Goal: Task Accomplishment & Management: Manage account settings

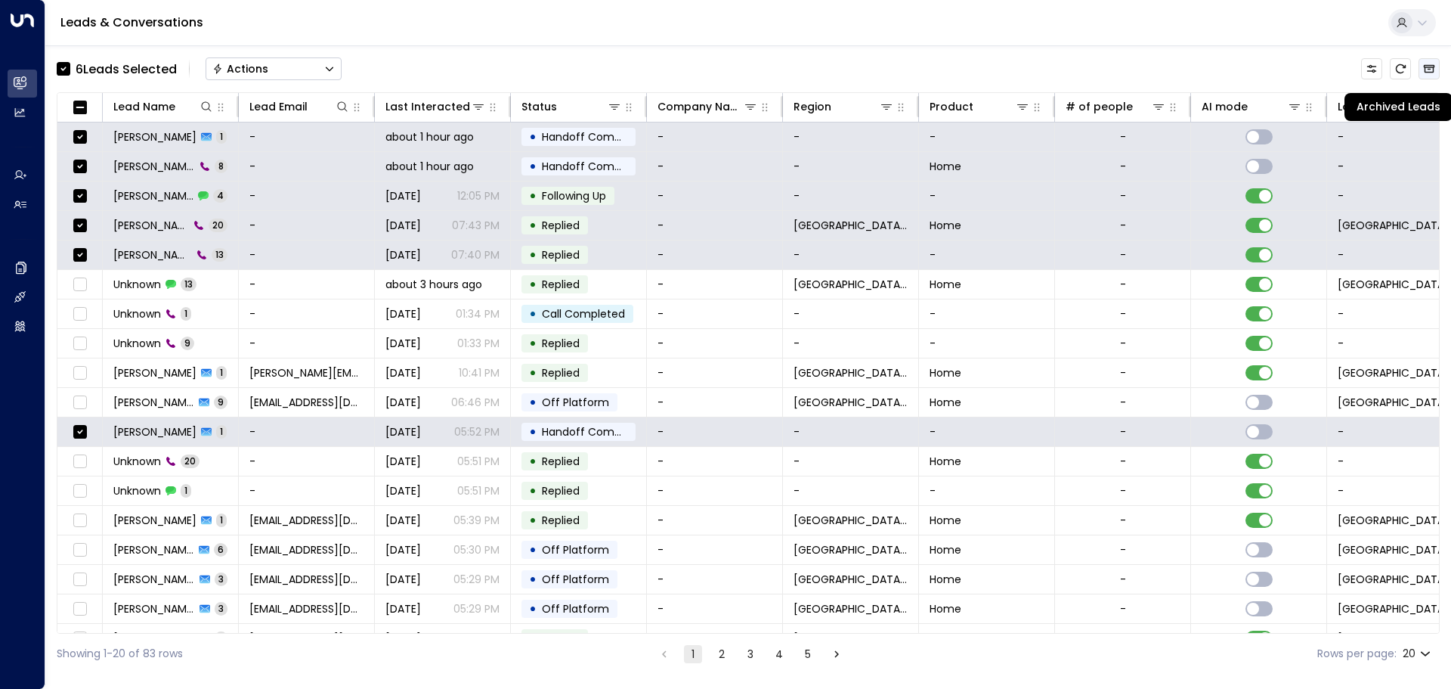
click at [1422, 71] on button "Archived Leads" at bounding box center [1429, 68] width 21 height 21
click at [327, 70] on icon "Button group with a nested menu" at bounding box center [329, 68] width 11 height 11
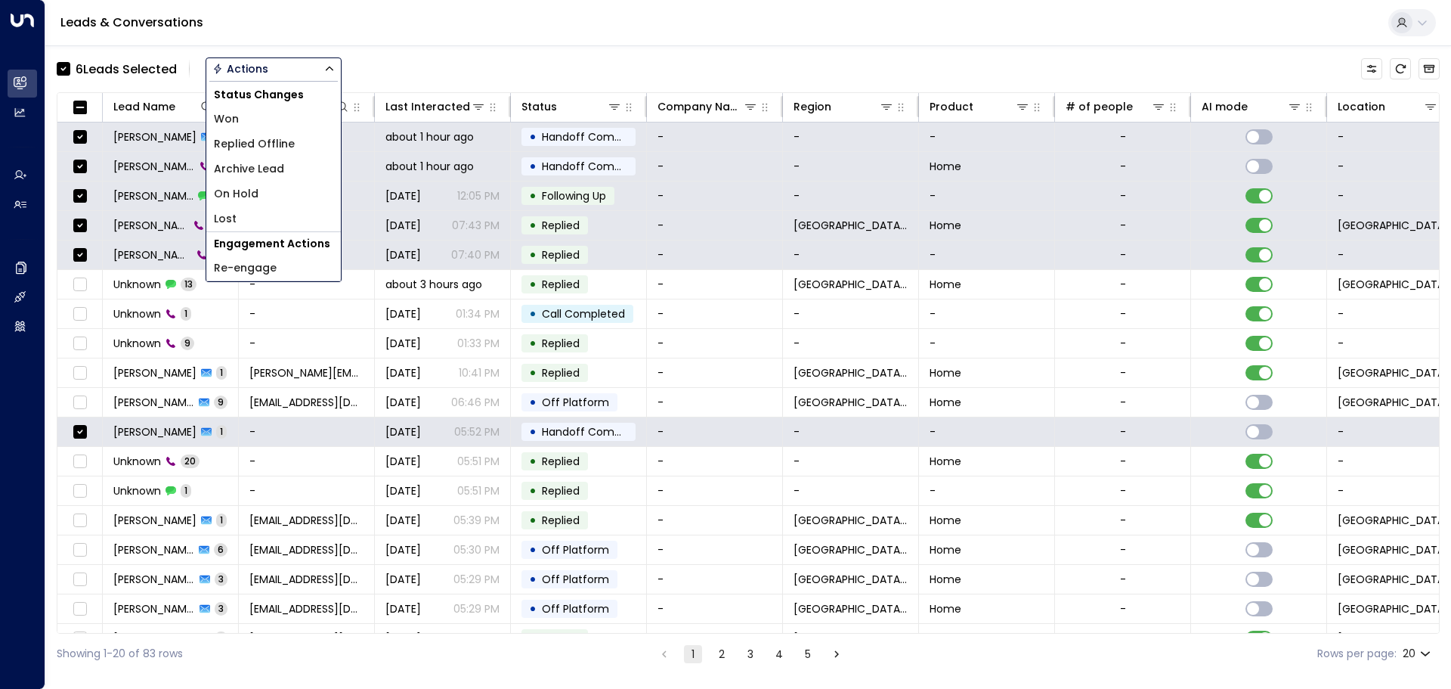
click at [275, 165] on span "Archive Lead" at bounding box center [249, 169] width 70 height 16
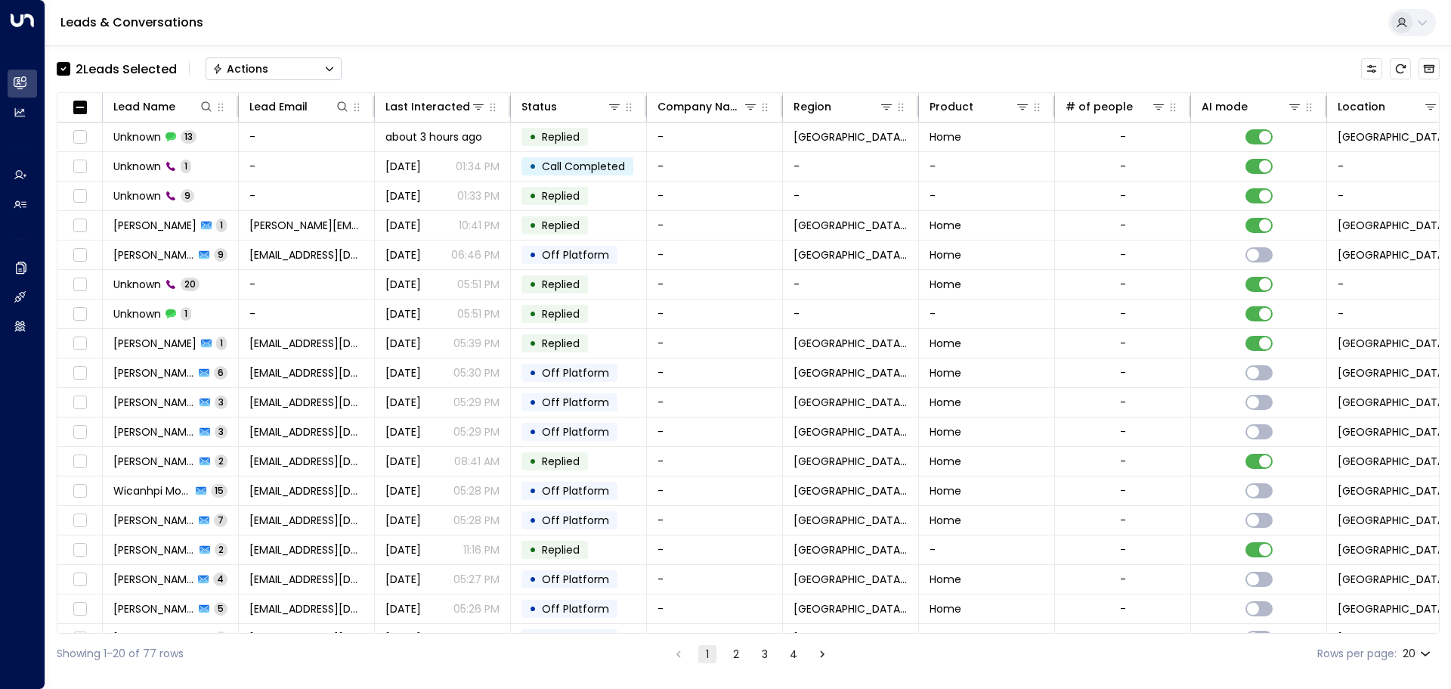
click at [240, 73] on div "Actions" at bounding box center [240, 69] width 56 height 14
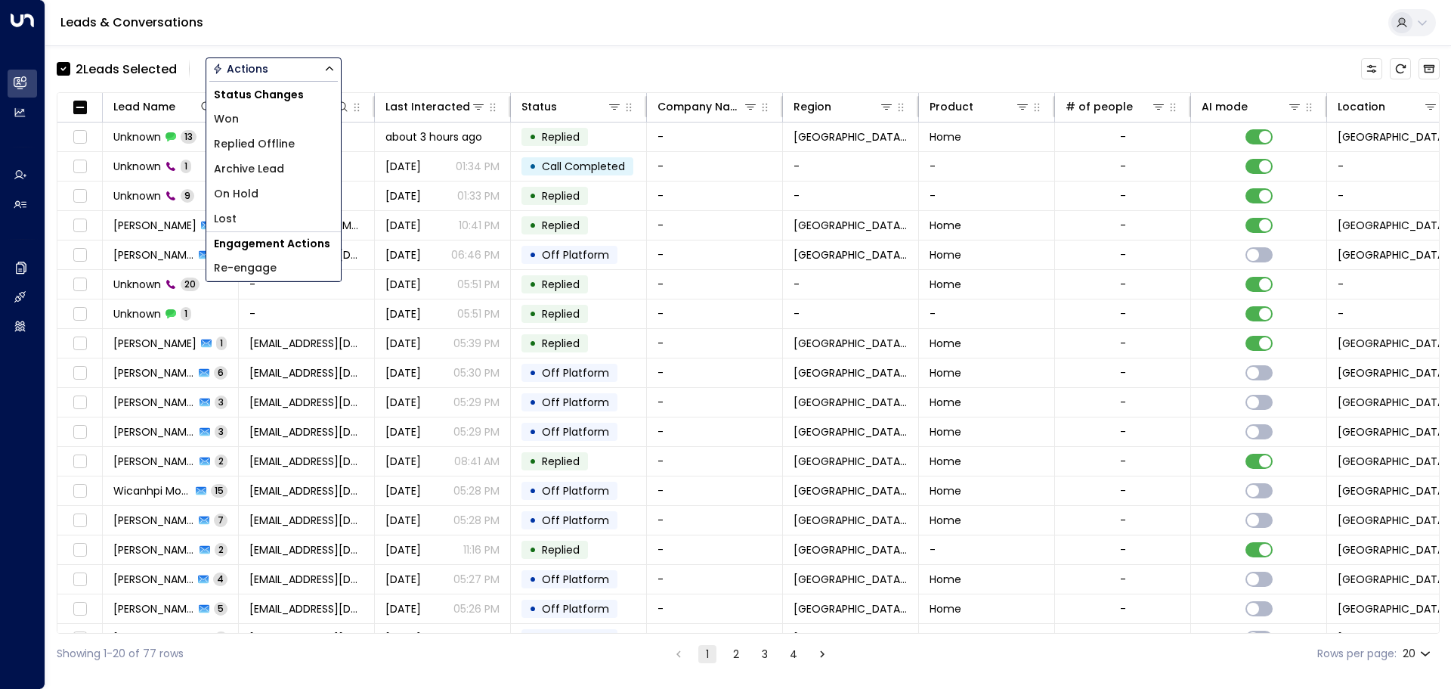
click at [277, 173] on span "Archive Lead" at bounding box center [249, 169] width 70 height 16
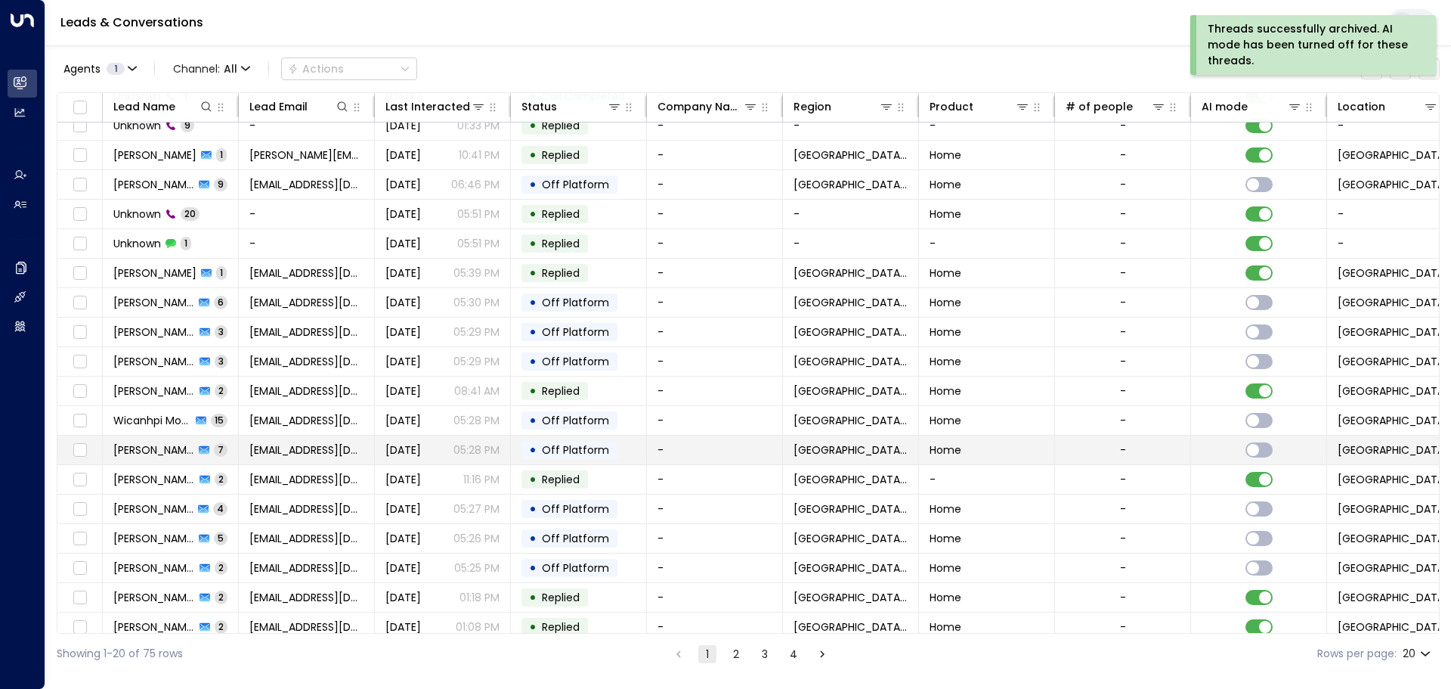
scroll to position [84, 0]
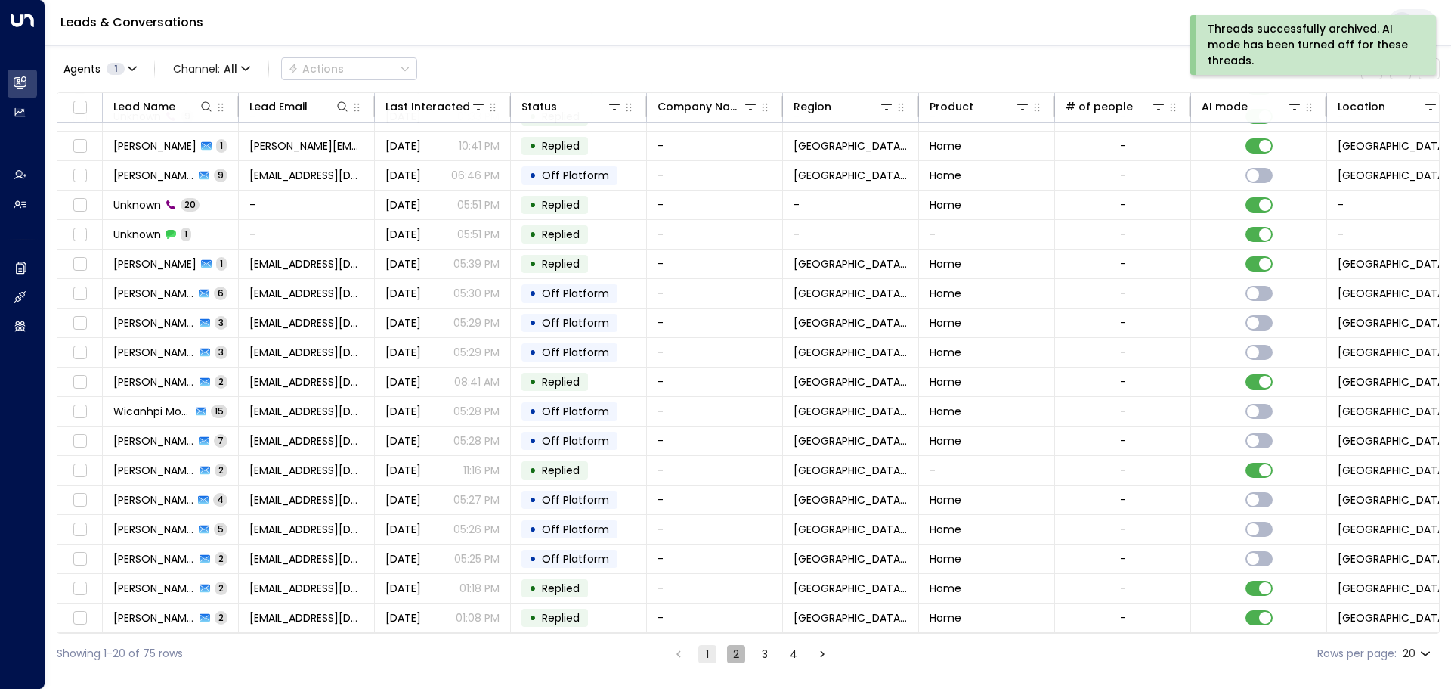
click at [738, 656] on button "2" at bounding box center [736, 654] width 18 height 18
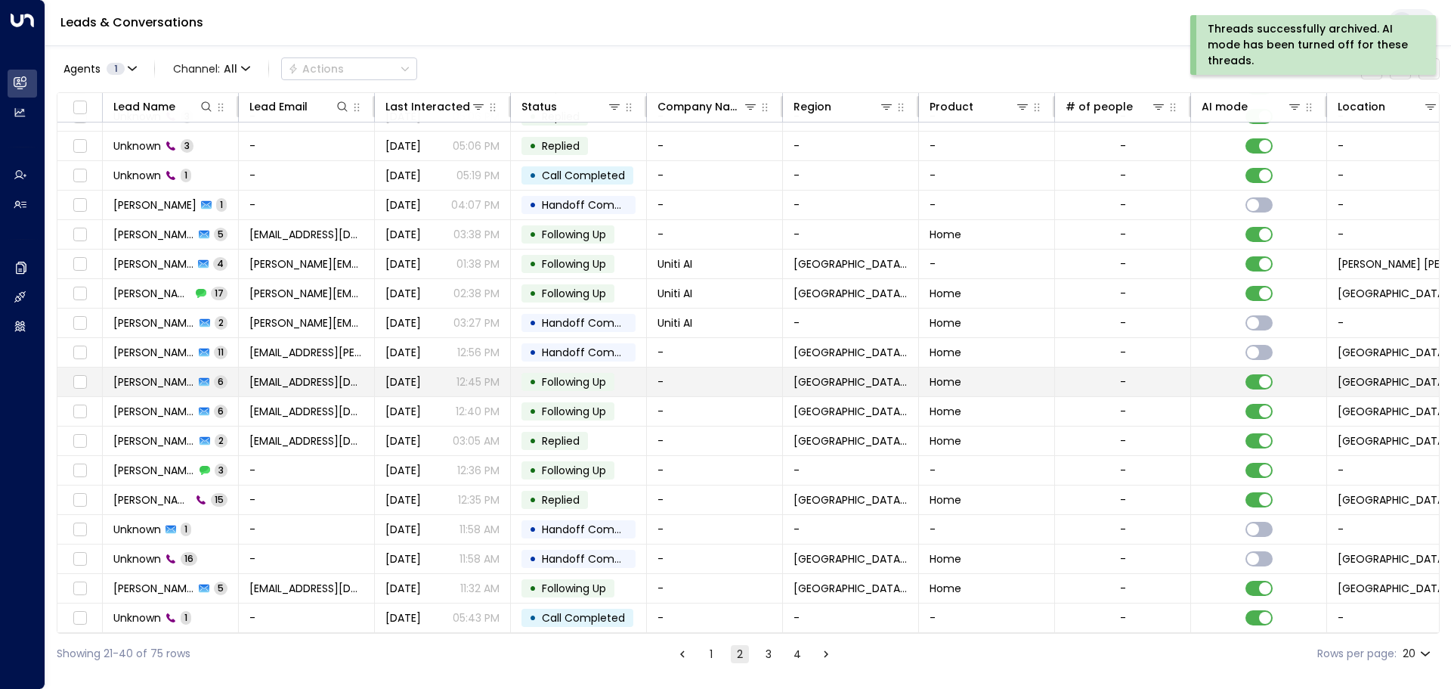
scroll to position [84, 0]
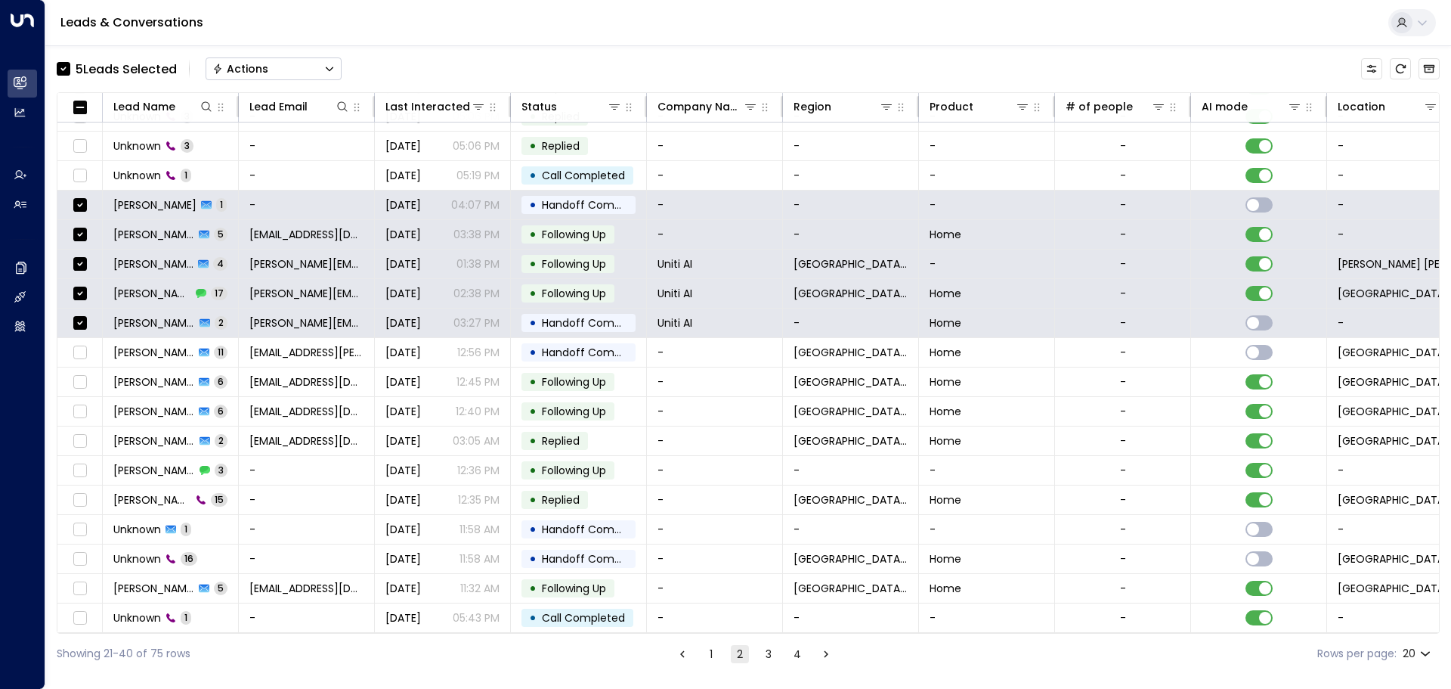
click at [328, 66] on icon "Button group with a nested menu" at bounding box center [329, 68] width 11 height 11
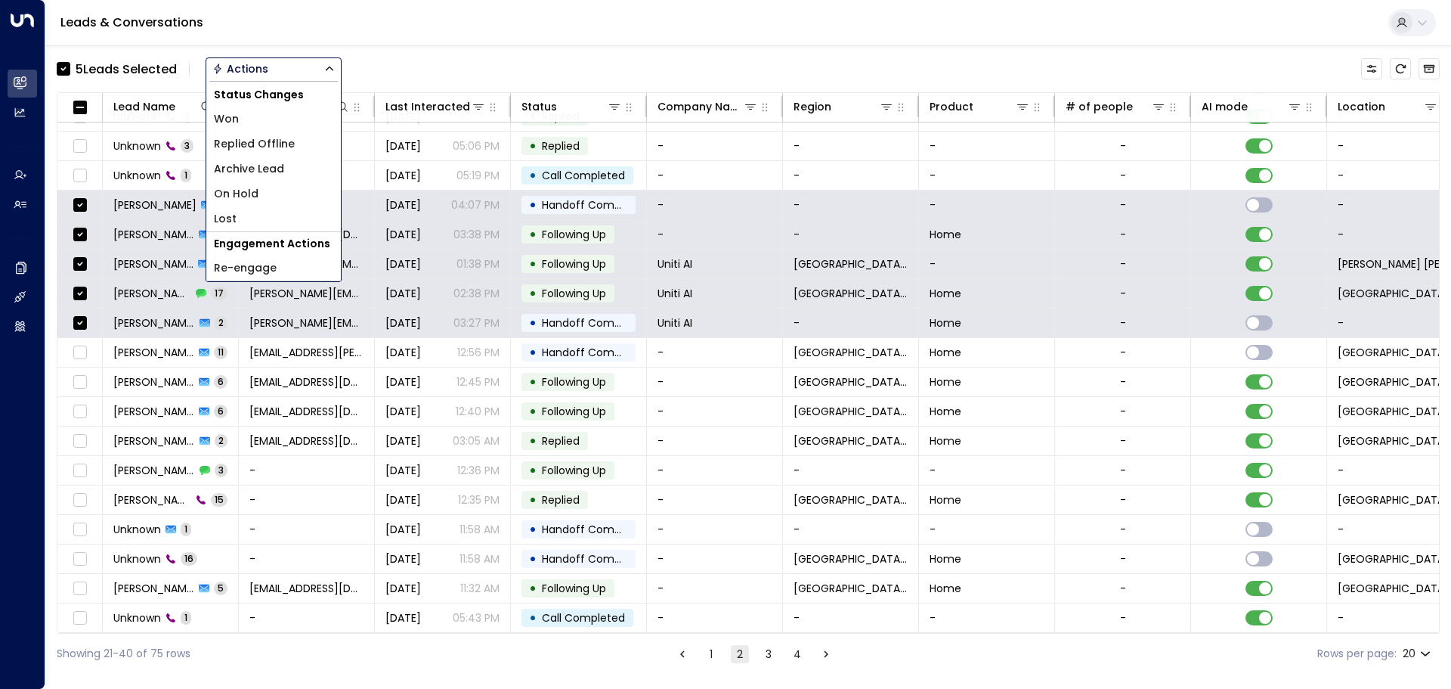
click at [293, 163] on li "Archive Lead" at bounding box center [273, 168] width 135 height 25
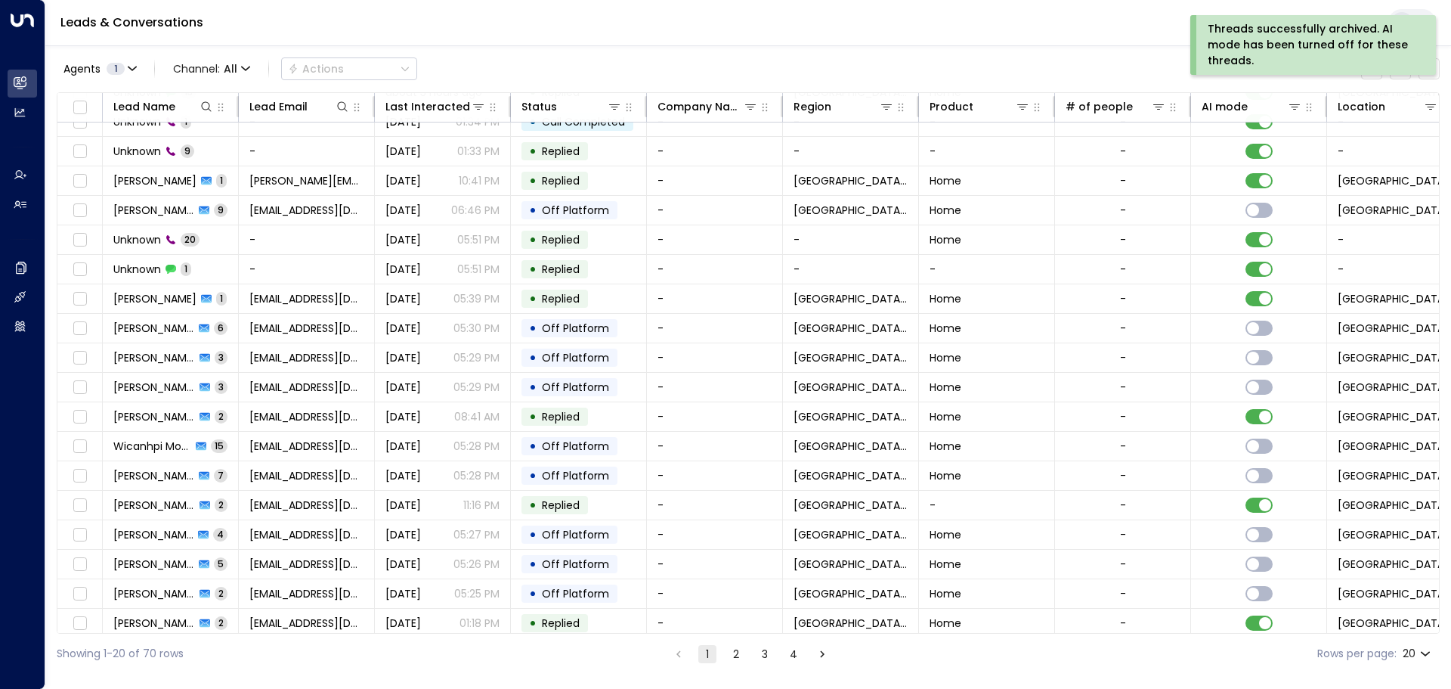
scroll to position [84, 0]
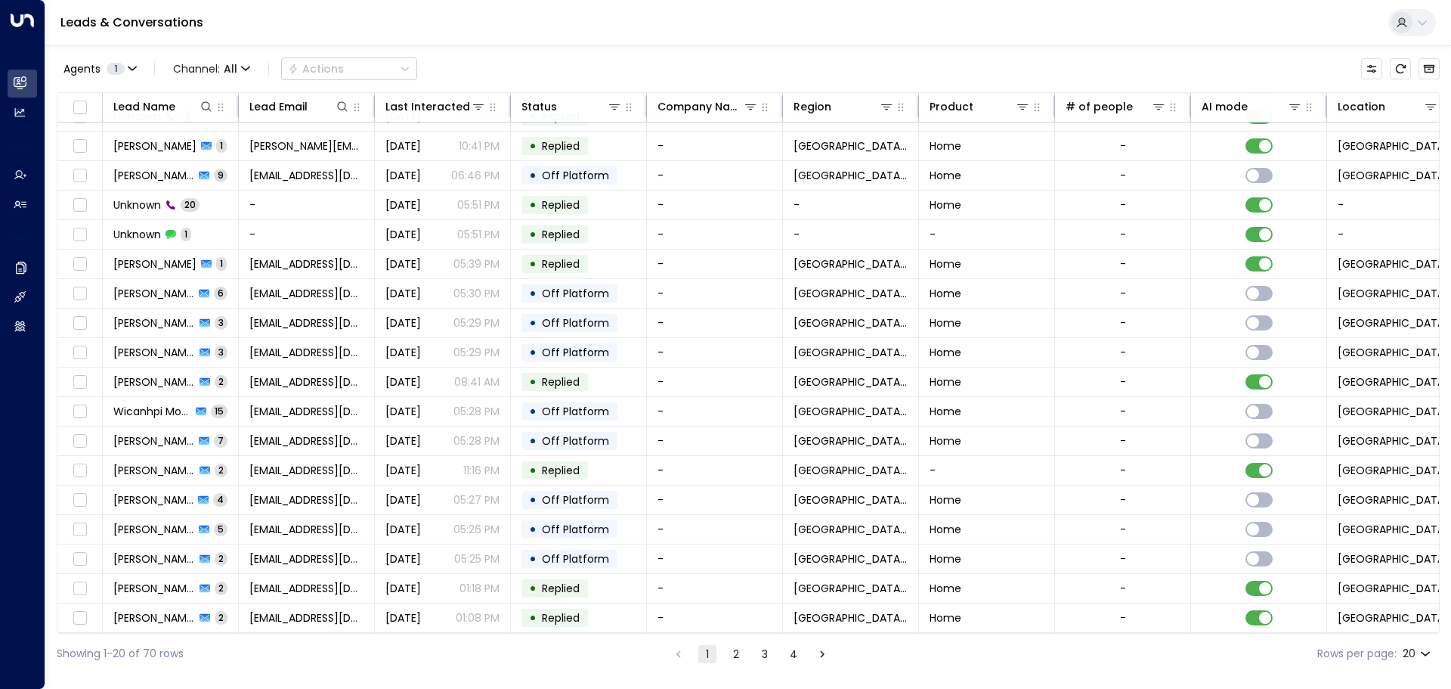
drag, startPoint x: 763, startPoint y: 652, endPoint x: 918, endPoint y: 673, distance: 156.3
click at [763, 652] on button "3" at bounding box center [765, 654] width 18 height 18
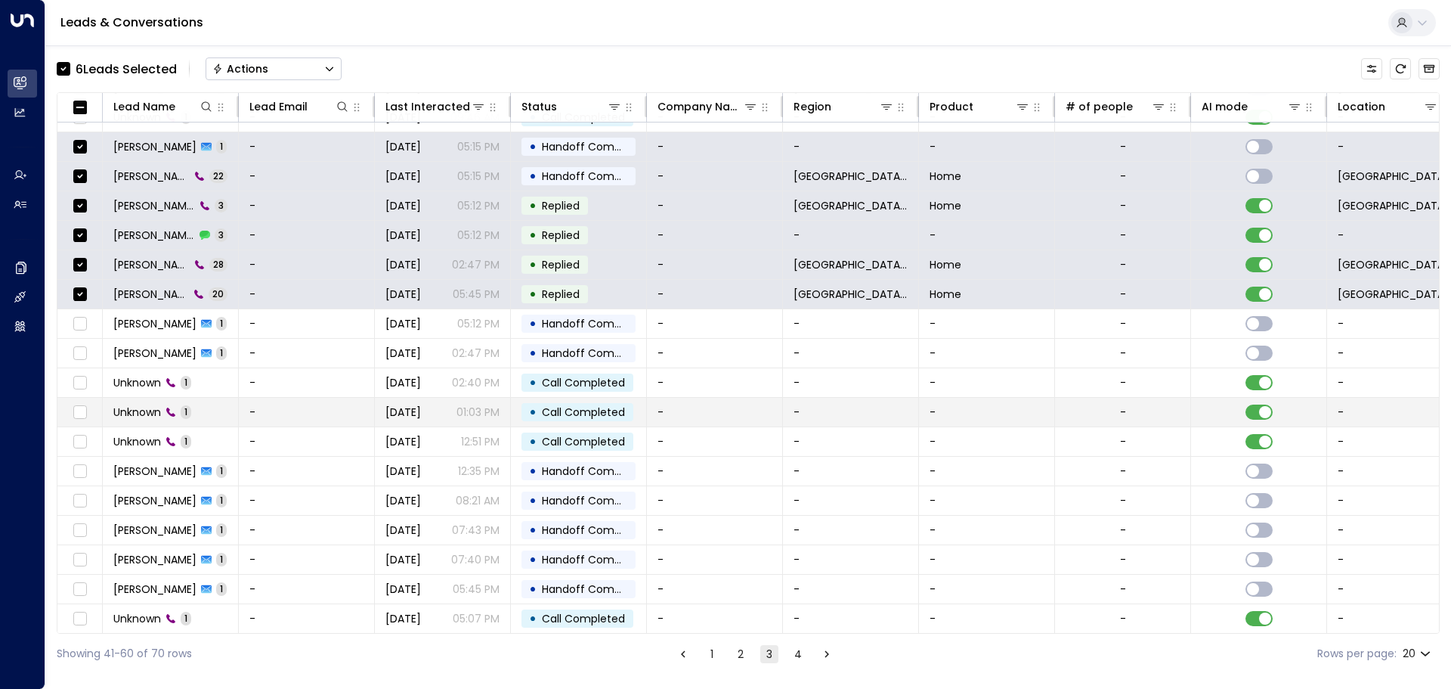
scroll to position [84, 0]
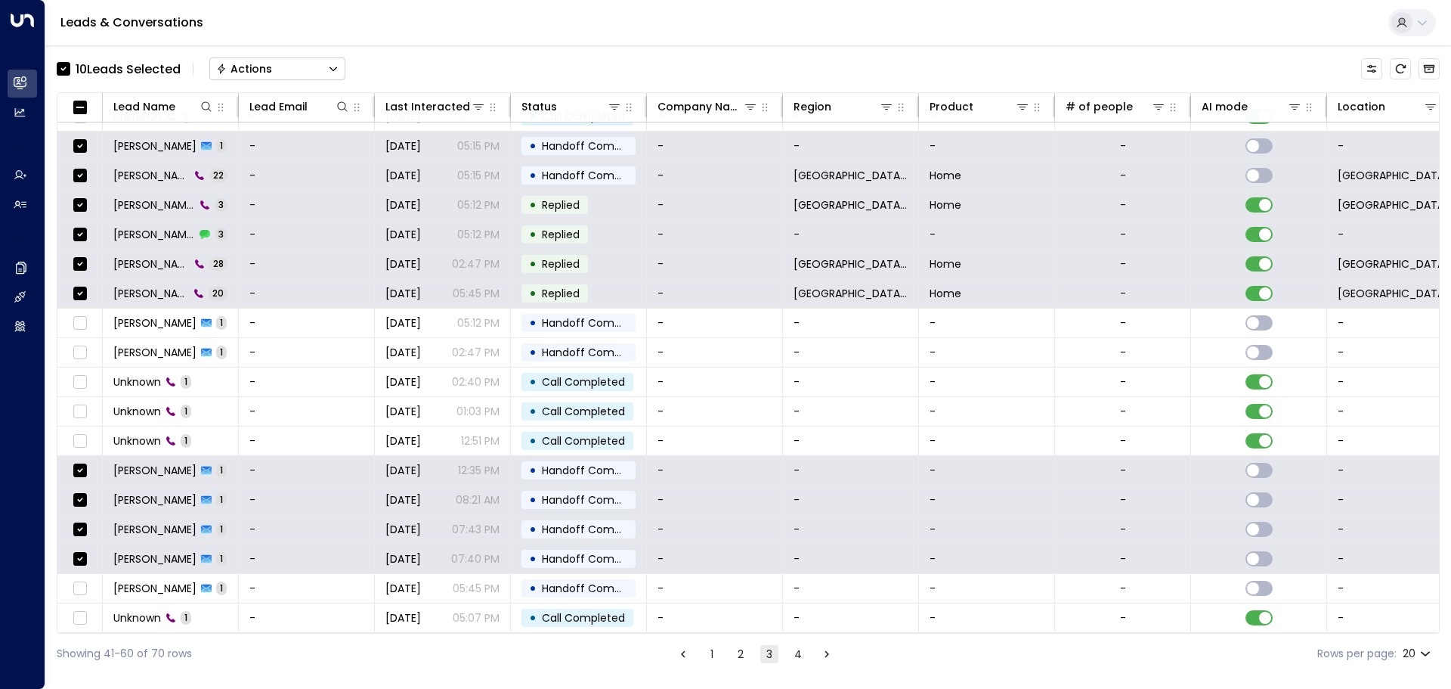
click at [339, 73] on icon "Button group with a nested menu" at bounding box center [333, 68] width 11 height 11
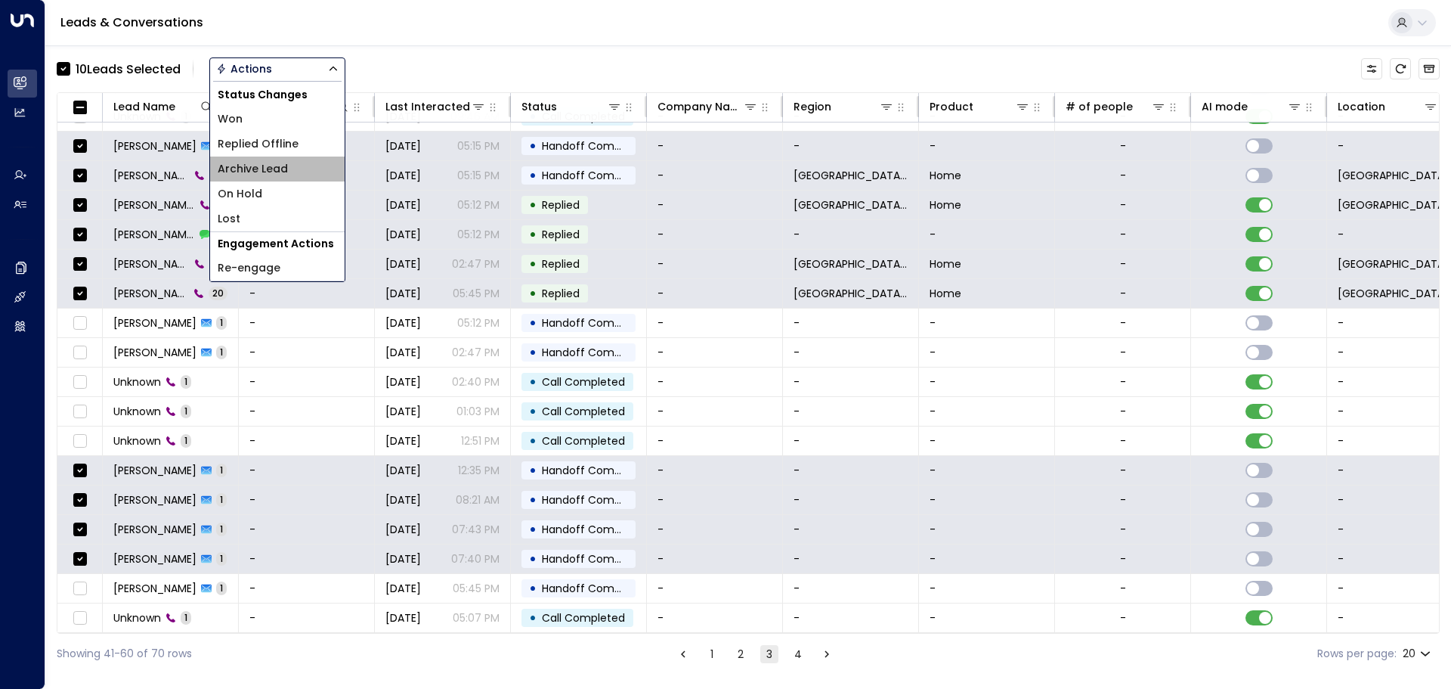
click at [298, 171] on li "Archive Lead" at bounding box center [277, 168] width 135 height 25
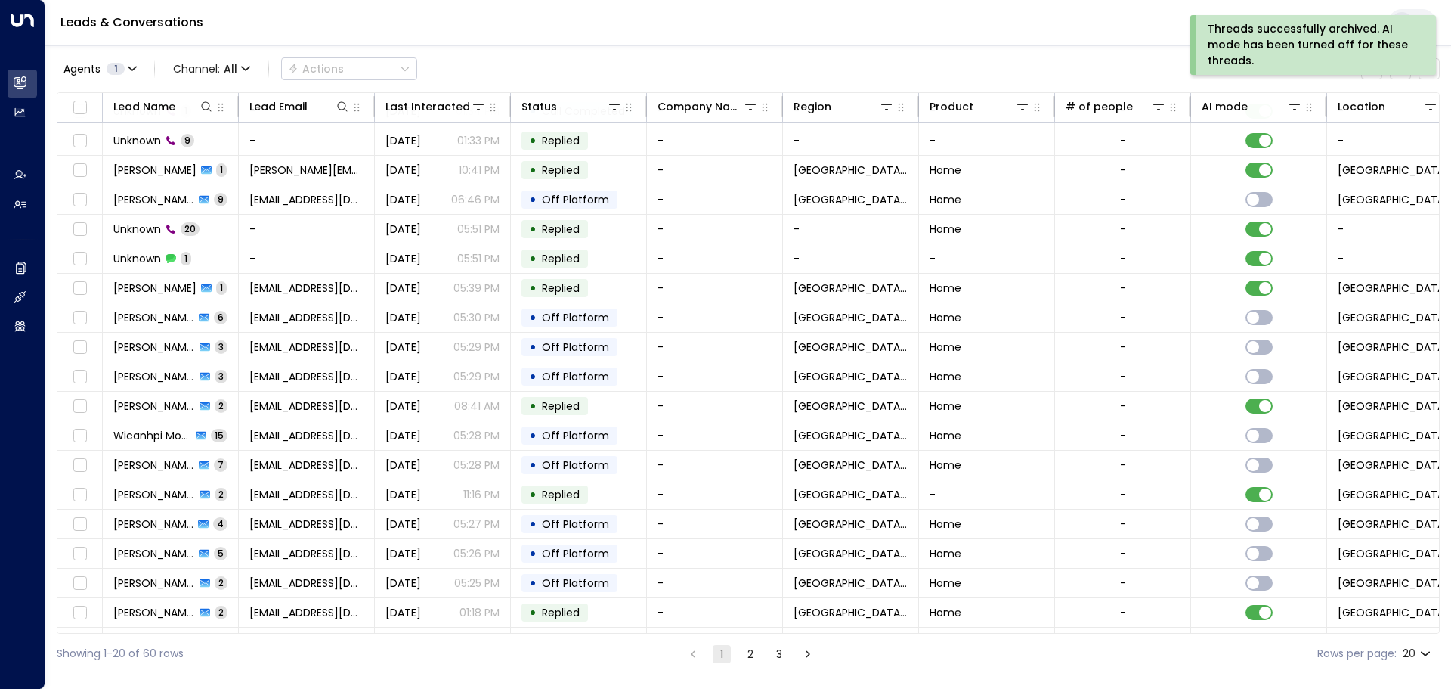
scroll to position [84, 0]
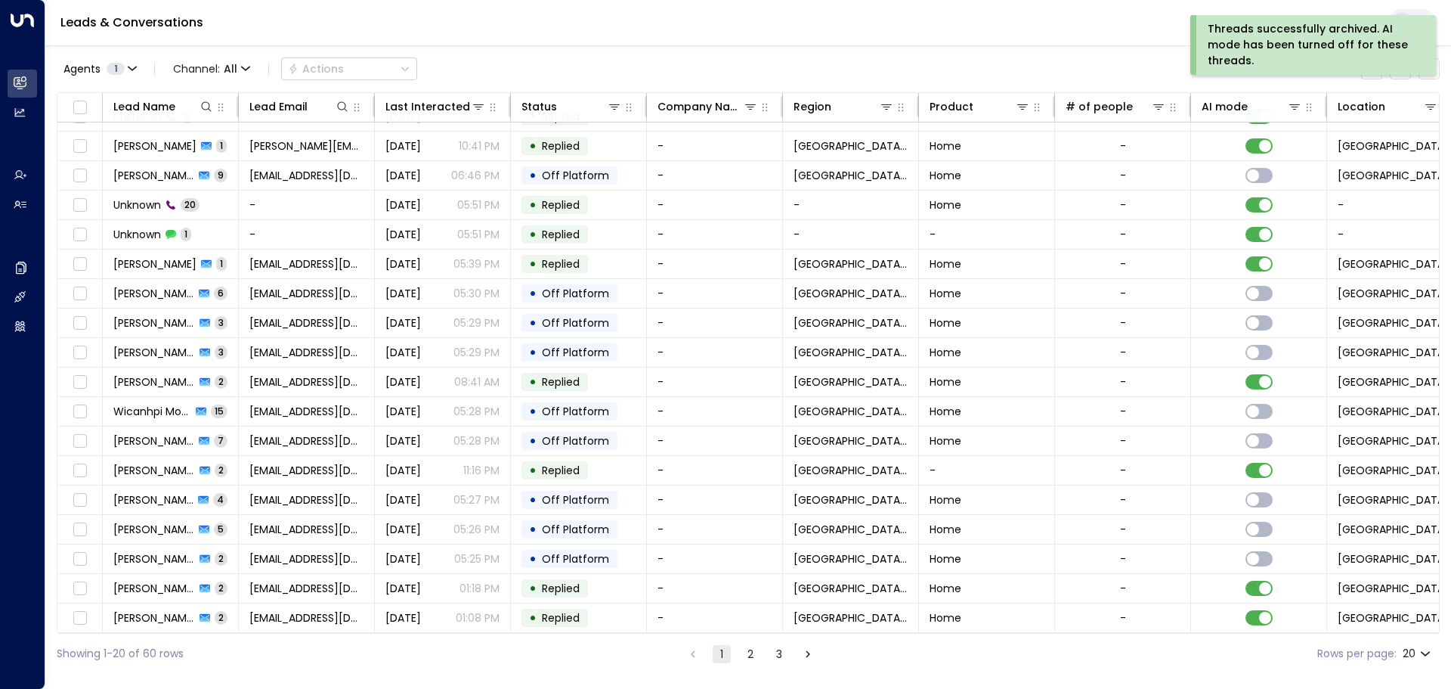
click at [781, 652] on button "3" at bounding box center [779, 654] width 18 height 18
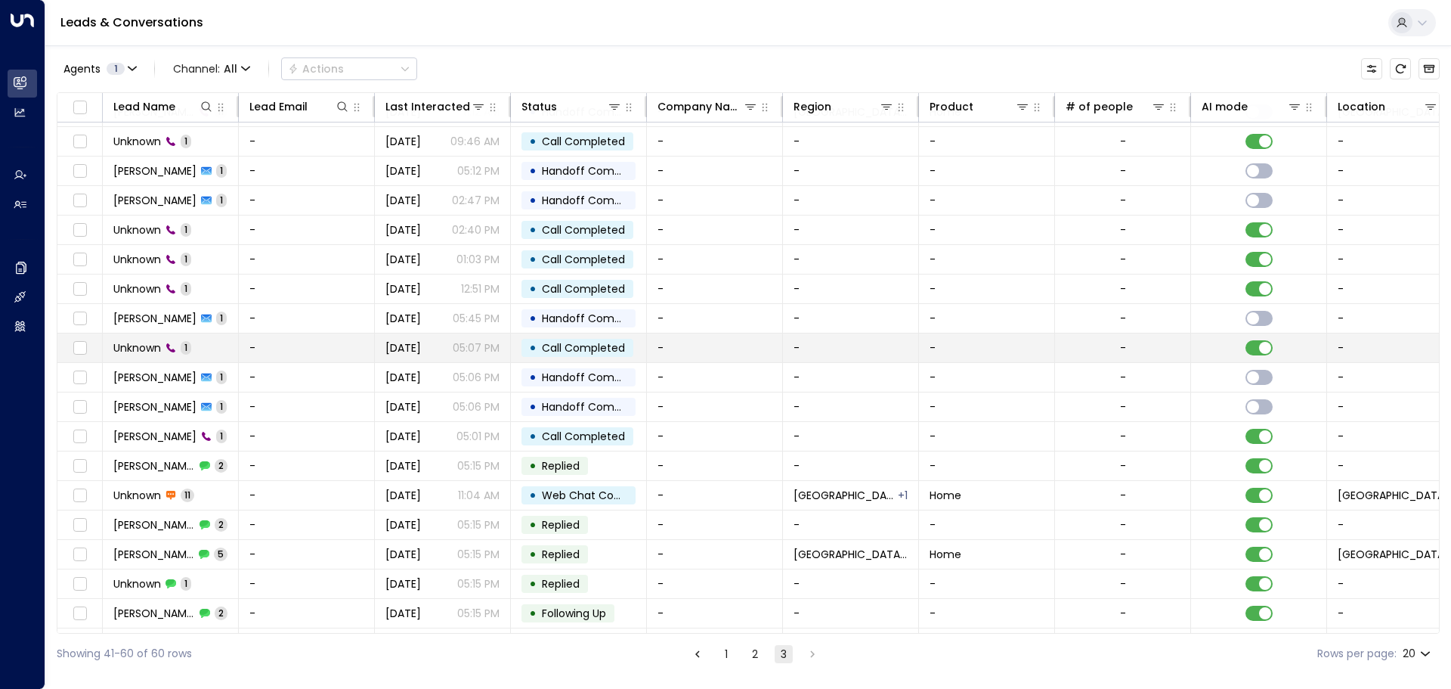
scroll to position [84, 0]
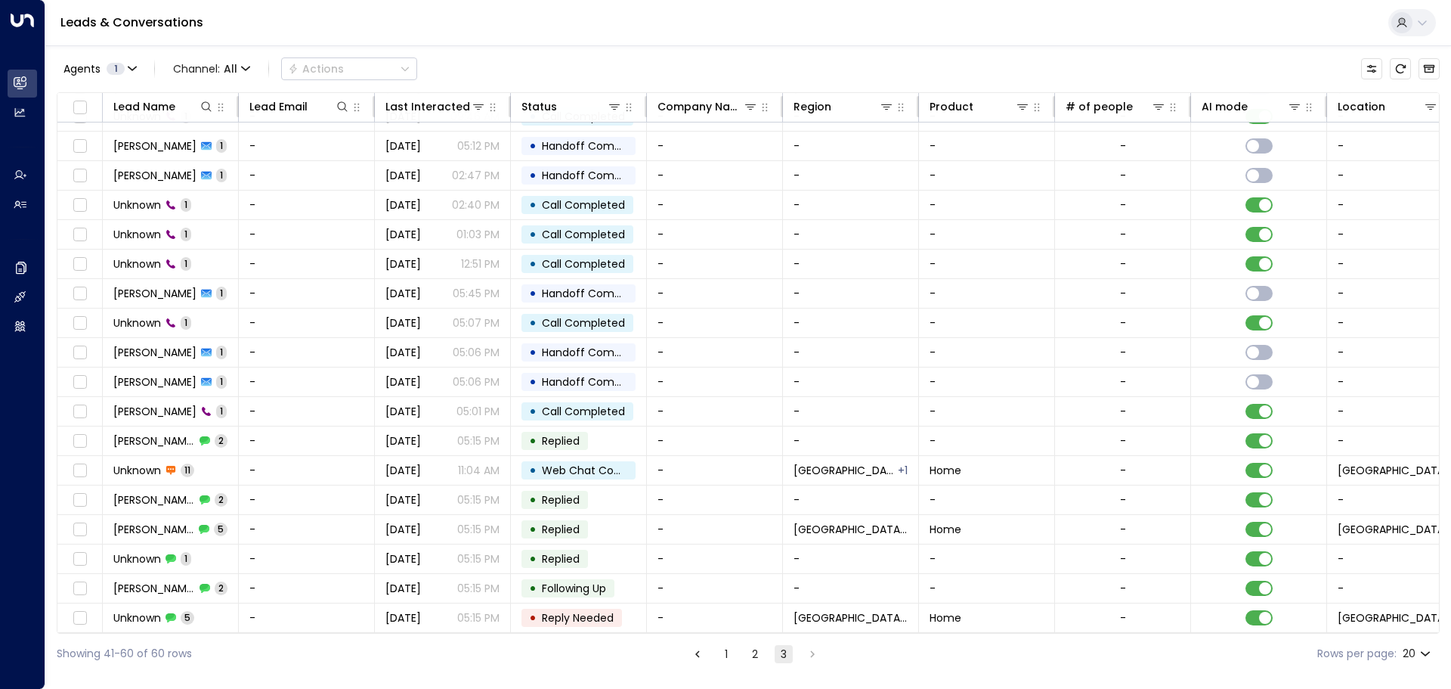
click at [761, 653] on button "2" at bounding box center [755, 654] width 18 height 18
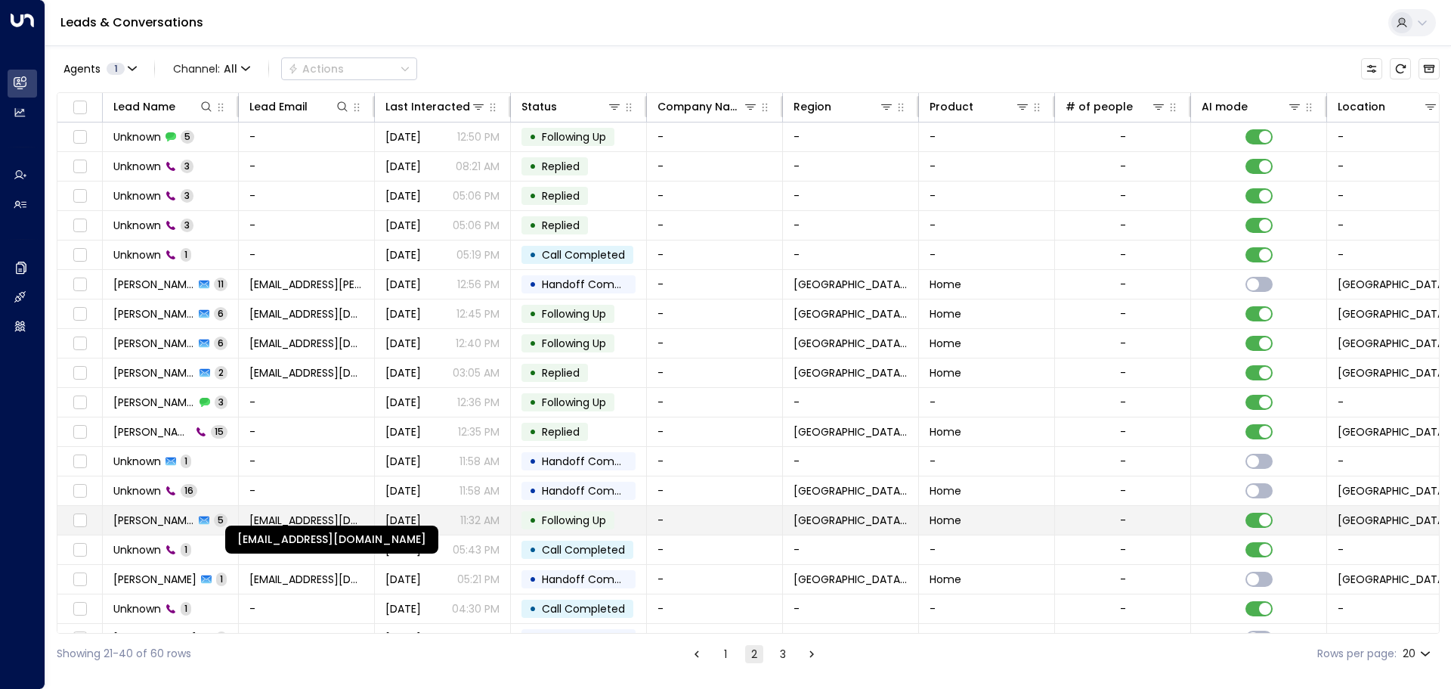
scroll to position [84, 0]
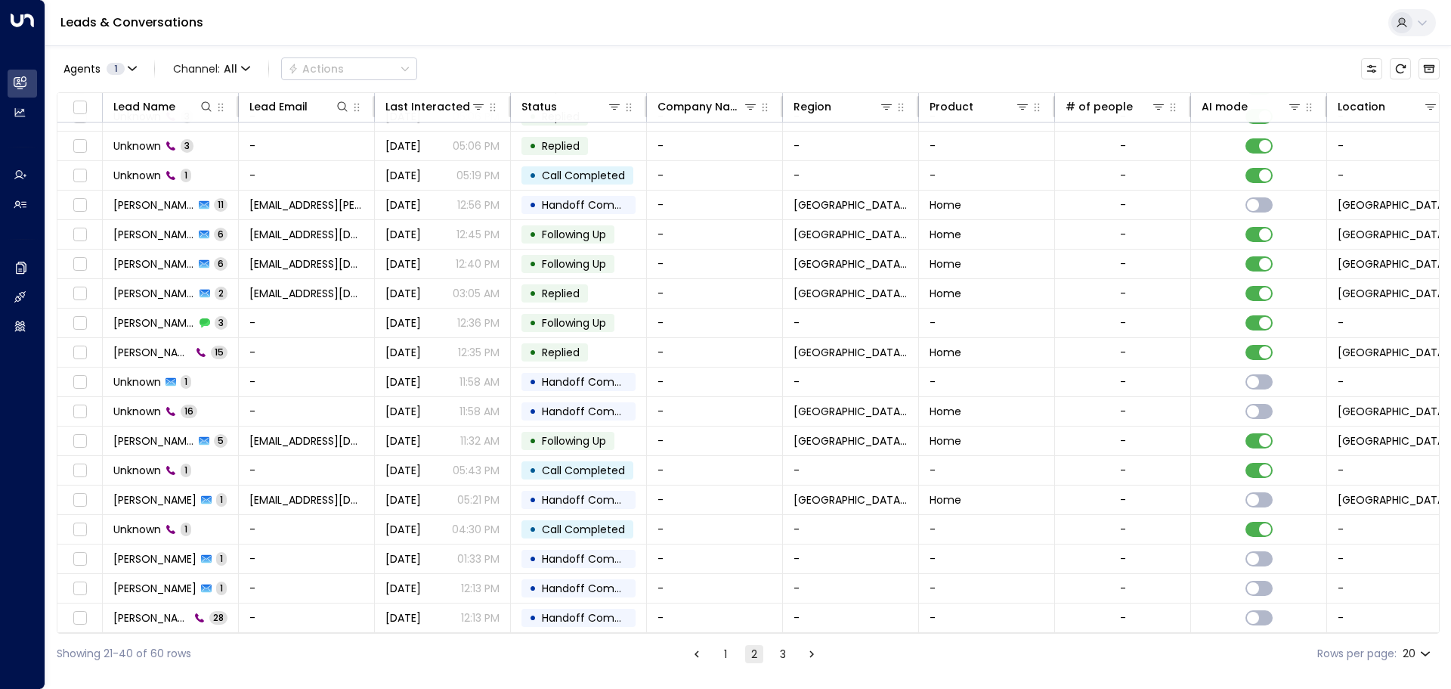
click at [731, 651] on button "1" at bounding box center [726, 654] width 18 height 18
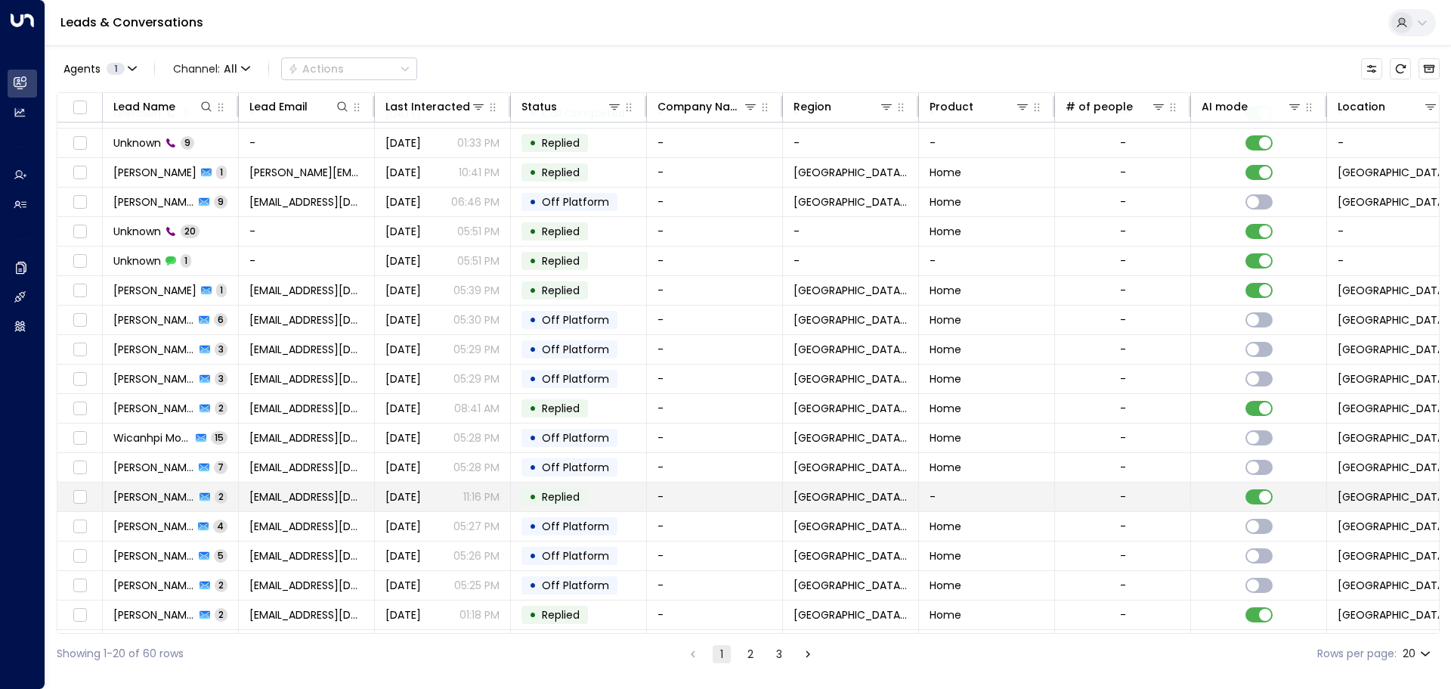
scroll to position [84, 0]
